Goal: Find specific page/section

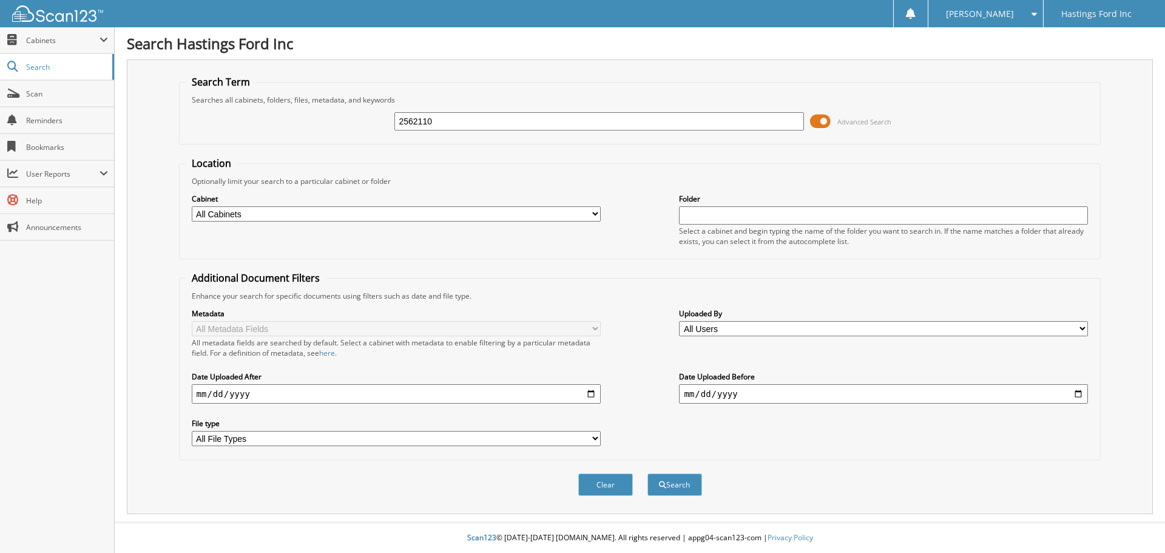
type input "2562110"
click at [647, 473] on button "Search" at bounding box center [674, 484] width 55 height 22
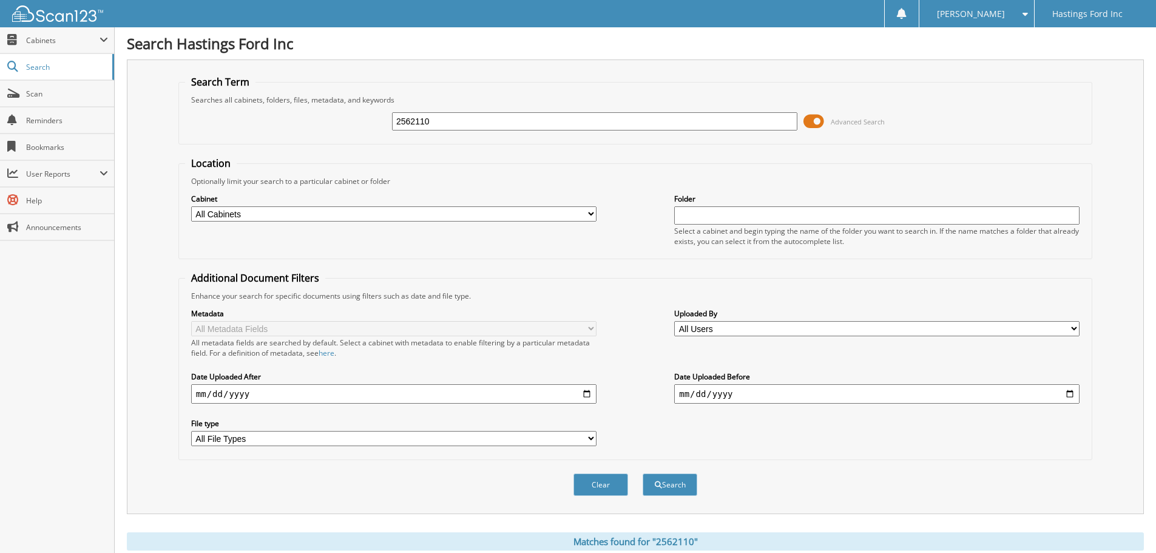
scroll to position [173, 0]
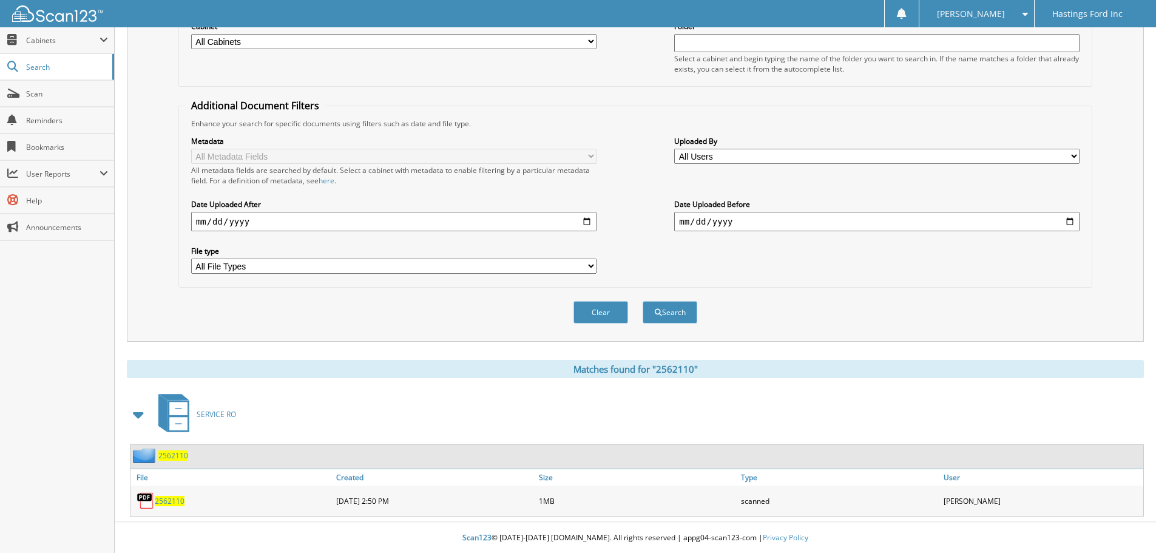
click at [172, 501] on span "2562110" at bounding box center [170, 501] width 30 height 10
